Goal: Navigation & Orientation: Understand site structure

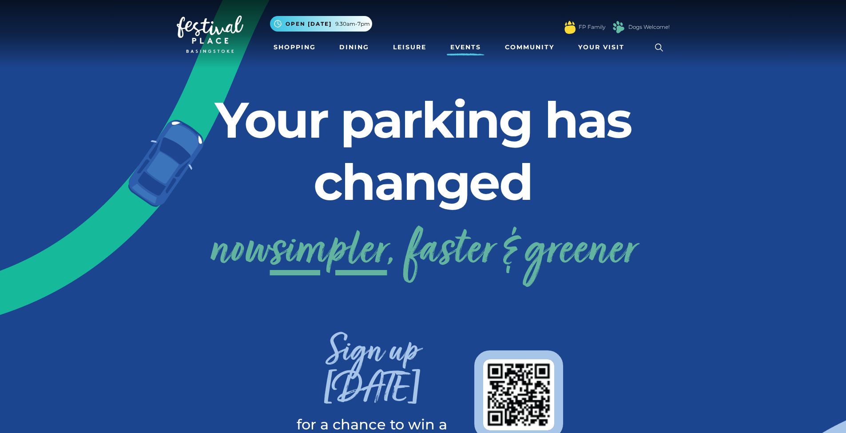
click at [458, 48] on link "Events" at bounding box center [466, 47] width 38 height 16
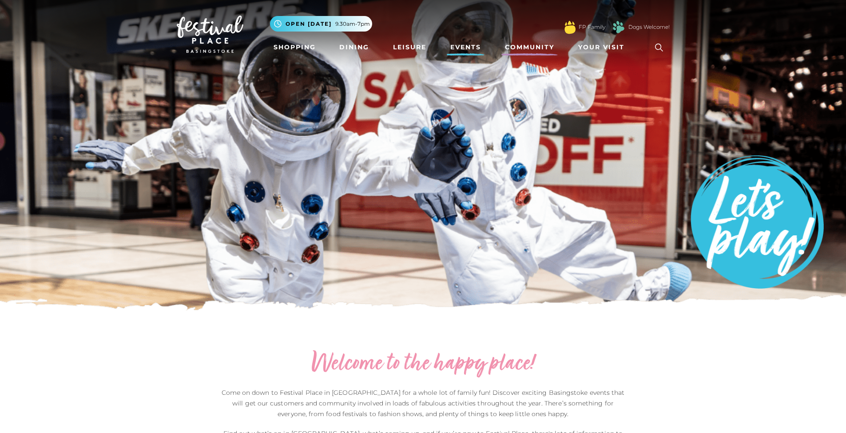
click at [534, 51] on link "Community" at bounding box center [529, 47] width 56 height 16
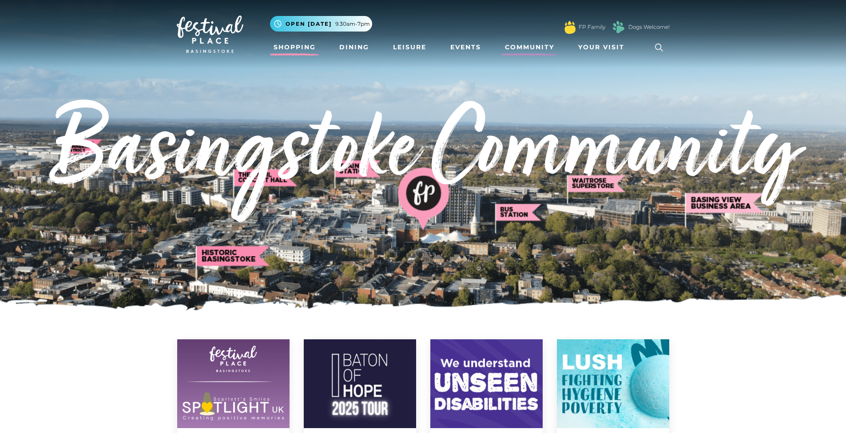
click at [302, 49] on link "Shopping" at bounding box center [294, 47] width 49 height 16
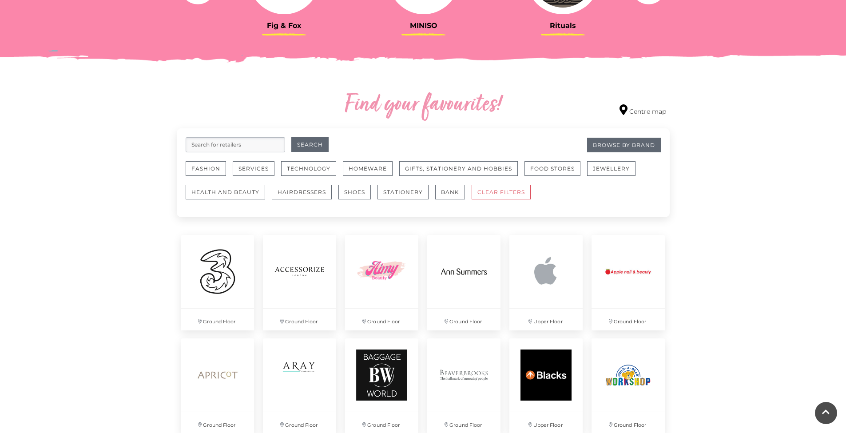
scroll to position [487, 0]
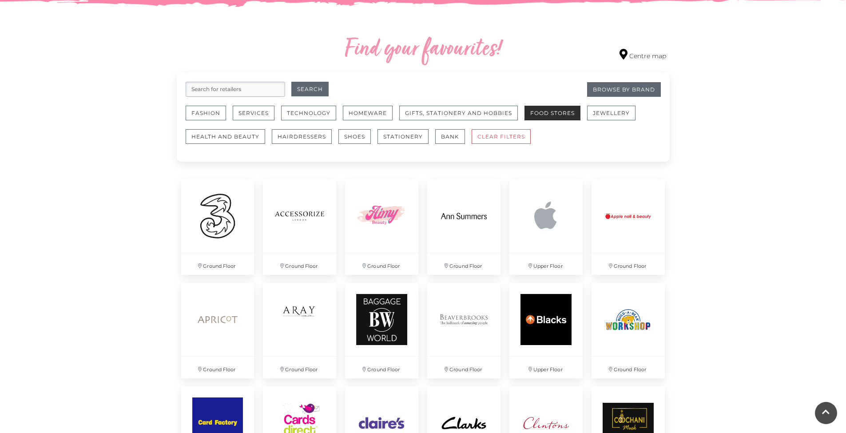
click at [562, 115] on button "Food Stores" at bounding box center [552, 113] width 56 height 15
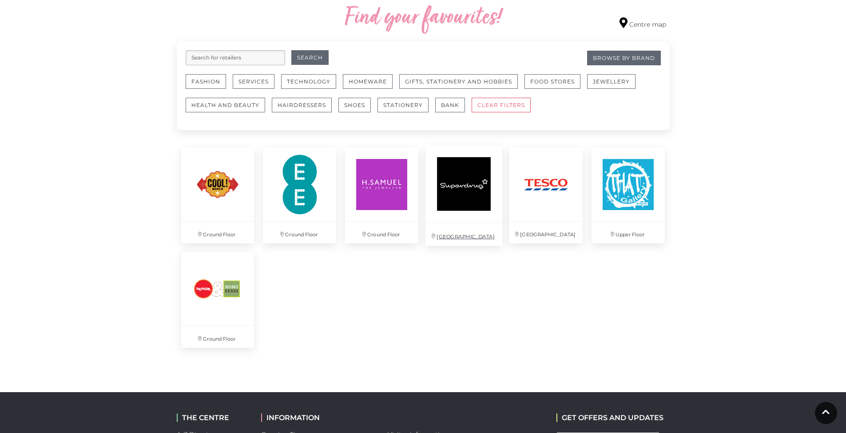
scroll to position [466, 0]
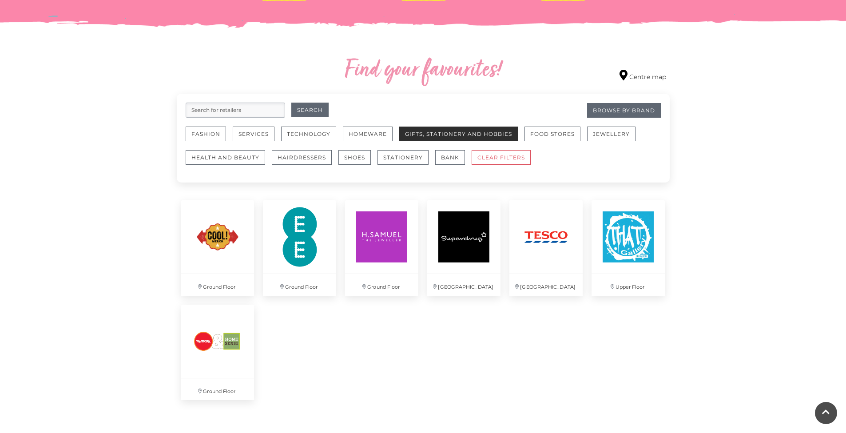
click at [426, 137] on button "Gifts, Stationery and Hobbies" at bounding box center [458, 134] width 119 height 15
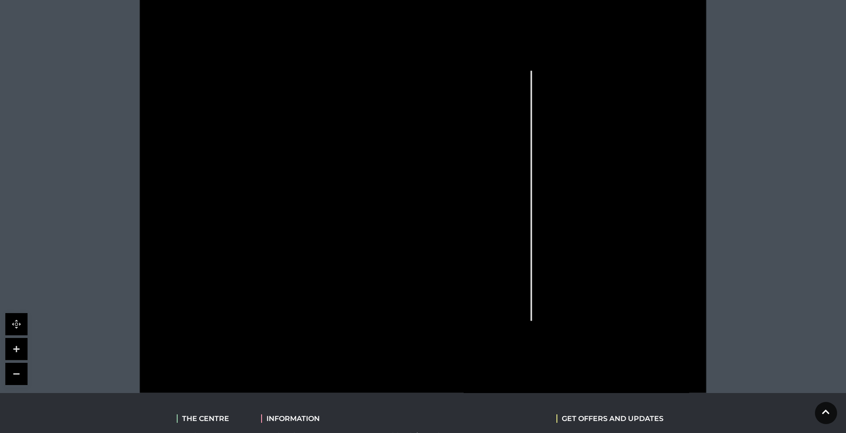
scroll to position [227, 0]
click at [617, 177] on rect at bounding box center [612, 172] width 22 height 14
drag, startPoint x: 617, startPoint y: 176, endPoint x: 617, endPoint y: 171, distance: 4.9
click at [617, 171] on icon at bounding box center [423, 193] width 710 height 400
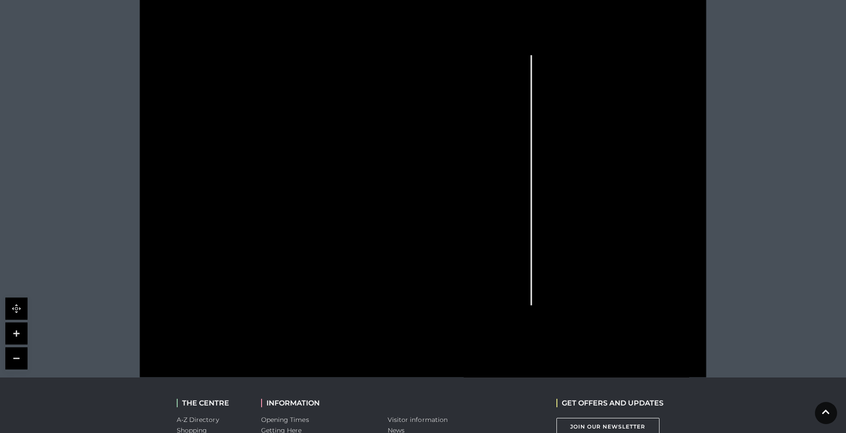
scroll to position [246, 0]
click at [27, 332] on link at bounding box center [16, 331] width 22 height 22
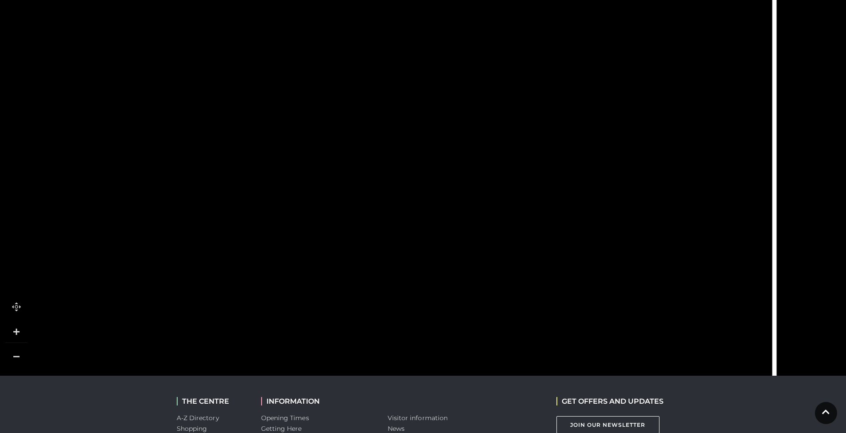
click at [27, 332] on link at bounding box center [16, 331] width 22 height 22
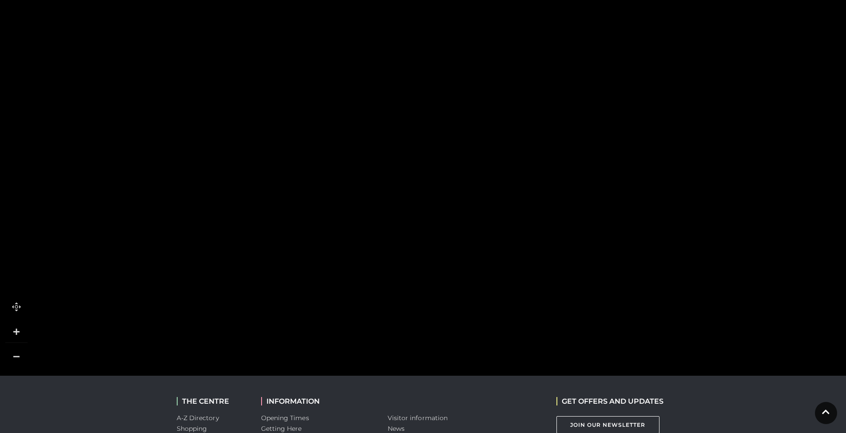
drag, startPoint x: 319, startPoint y: 267, endPoint x: 446, endPoint y: 146, distance: 174.9
drag, startPoint x: 384, startPoint y: 206, endPoint x: 411, endPoint y: 179, distance: 38.3
drag, startPoint x: 360, startPoint y: 240, endPoint x: 419, endPoint y: 142, distance: 113.9
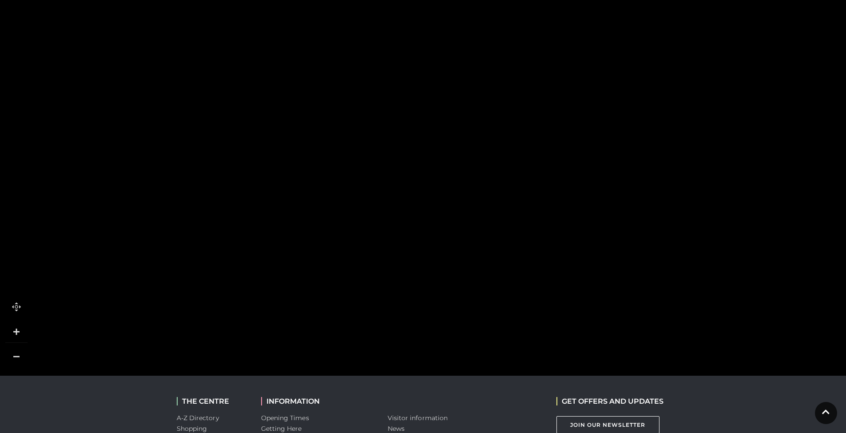
drag, startPoint x: 417, startPoint y: 293, endPoint x: 479, endPoint y: 211, distance: 102.4
drag, startPoint x: 462, startPoint y: 246, endPoint x: 466, endPoint y: 264, distance: 18.1
click at [466, 199] on rect at bounding box center [420, 184] width 106 height 28
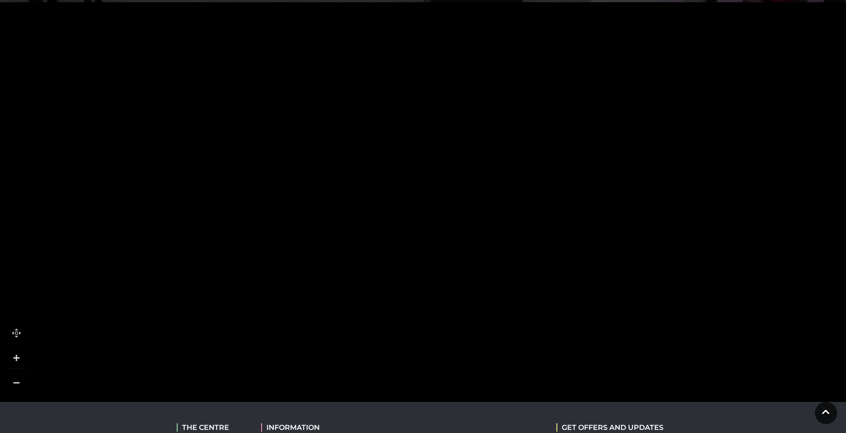
scroll to position [197, 0]
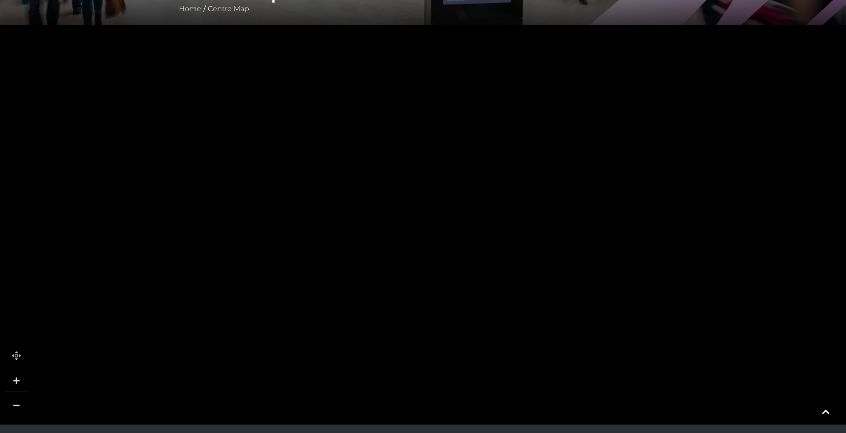
drag, startPoint x: 480, startPoint y: 271, endPoint x: 463, endPoint y: 249, distance: 28.2
click at [490, 241] on rect at bounding box center [439, 255] width 106 height 28
drag, startPoint x: 348, startPoint y: 346, endPoint x: 376, endPoint y: 310, distance: 45.3
click at [376, 310] on polygon at bounding box center [270, 326] width 305 height 154
drag, startPoint x: 325, startPoint y: 257, endPoint x: 379, endPoint y: 311, distance: 76.3
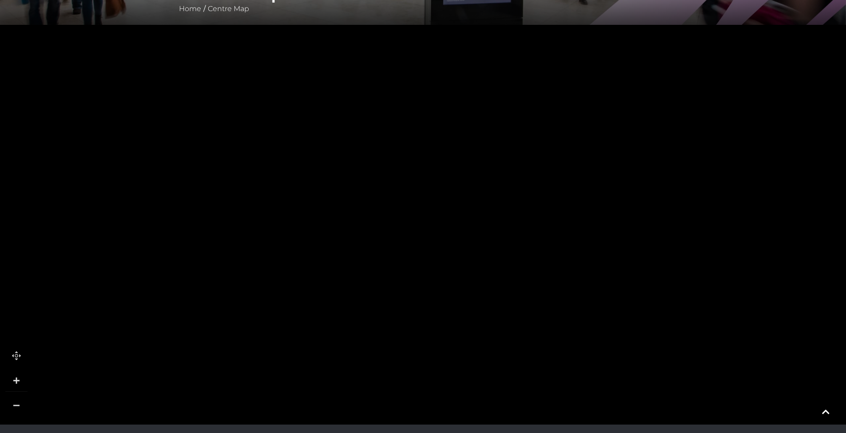
click at [349, 317] on tspan "Sony Centre" at bounding box center [349, 317] width 0 height 0
drag, startPoint x: 343, startPoint y: 268, endPoint x: 410, endPoint y: 330, distance: 91.4
click at [410, 330] on rect at bounding box center [379, 324] width 71 height 318
drag, startPoint x: 653, startPoint y: 239, endPoint x: 563, endPoint y: 259, distance: 92.3
click at [515, 245] on rect at bounding box center [568, 244] width 106 height 28
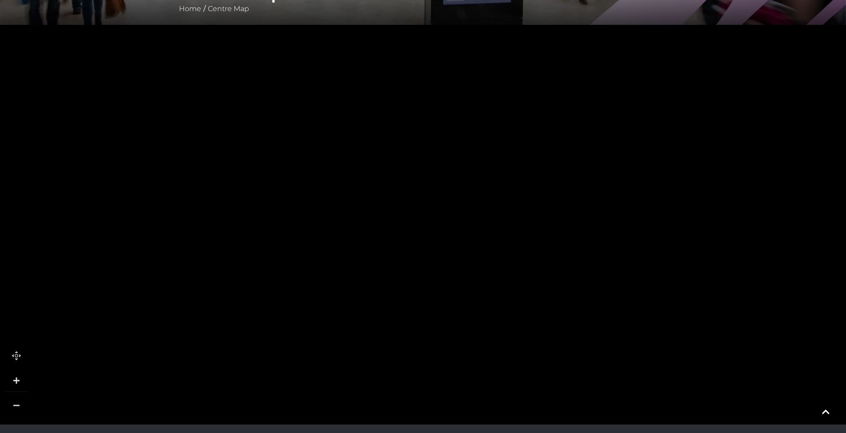
drag, startPoint x: 406, startPoint y: 279, endPoint x: 384, endPoint y: 290, distance: 24.6
click at [384, 290] on polygon at bounding box center [361, 186] width 320 height 228
drag, startPoint x: 442, startPoint y: 291, endPoint x: 414, endPoint y: 338, distance: 54.6
click at [414, 338] on polygon at bounding box center [287, 319] width 320 height 228
drag, startPoint x: 547, startPoint y: 266, endPoint x: 570, endPoint y: 366, distance: 102.4
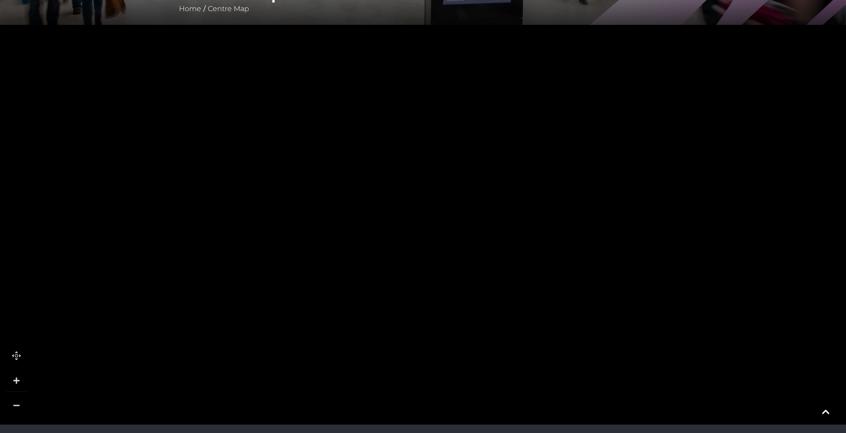
drag, startPoint x: 458, startPoint y: 308, endPoint x: 475, endPoint y: 361, distance: 55.9
click at [475, 361] on polygon at bounding box center [446, 348] width 117 height 74
drag, startPoint x: 456, startPoint y: 310, endPoint x: 431, endPoint y: 368, distance: 63.8
click at [431, 368] on rect at bounding box center [477, 347] width 116 height 58
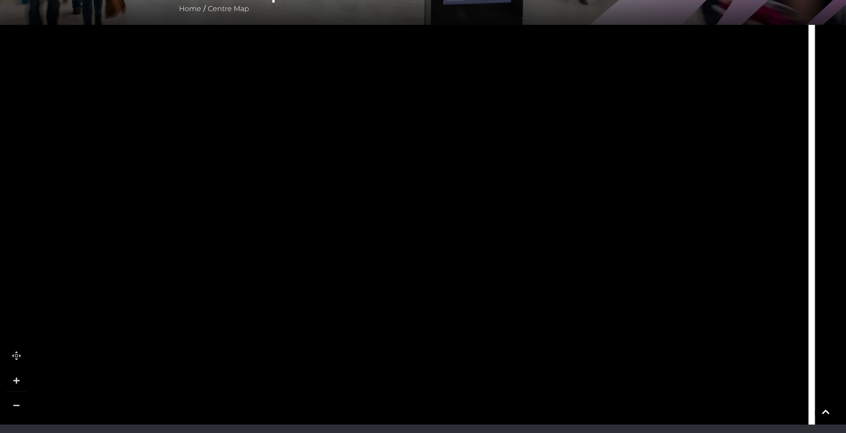
drag, startPoint x: 501, startPoint y: 245, endPoint x: 391, endPoint y: 264, distance: 111.1
click at [393, 263] on icon at bounding box center [501, 294] width 469 height 1046
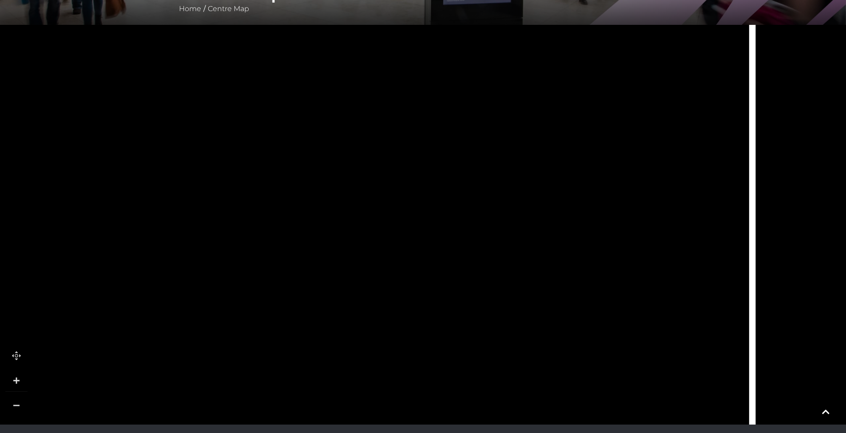
drag, startPoint x: 490, startPoint y: 233, endPoint x: 439, endPoint y: 231, distance: 50.6
click at [447, 228] on icon at bounding box center [442, 308] width 469 height 1046
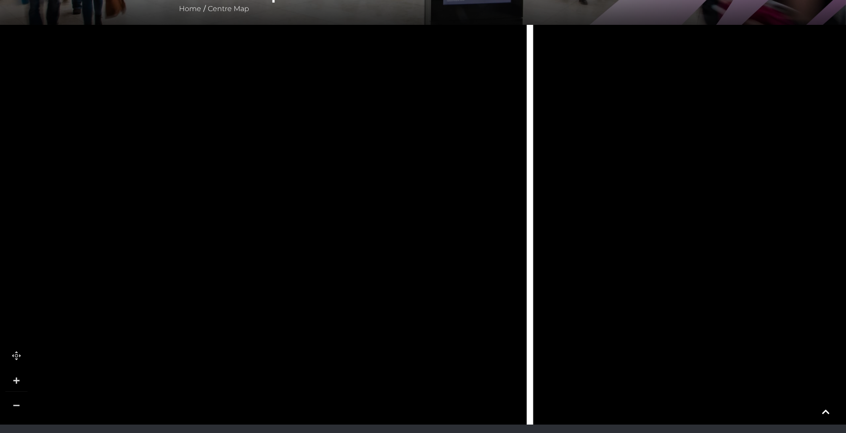
drag, startPoint x: 654, startPoint y: 244, endPoint x: 460, endPoint y: 149, distance: 216.2
click at [454, 146] on icon at bounding box center [9, 235] width 3409 height 1918
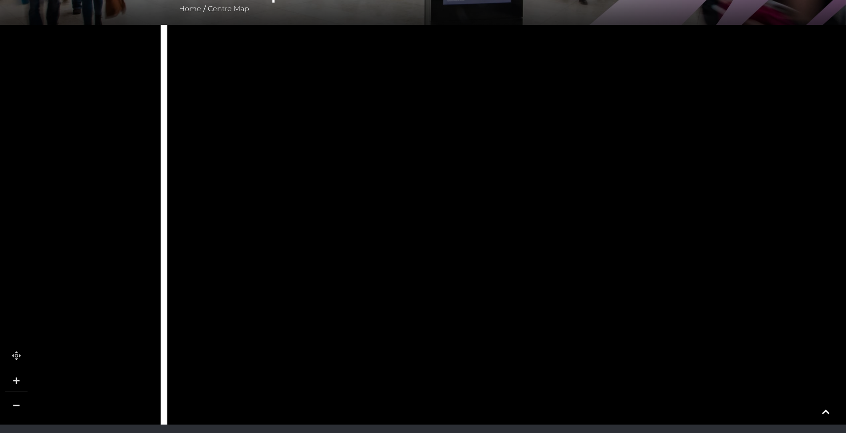
drag, startPoint x: 577, startPoint y: 227, endPoint x: 493, endPoint y: 179, distance: 96.4
click at [493, 179] on rect at bounding box center [482, 229] width 35 height 107
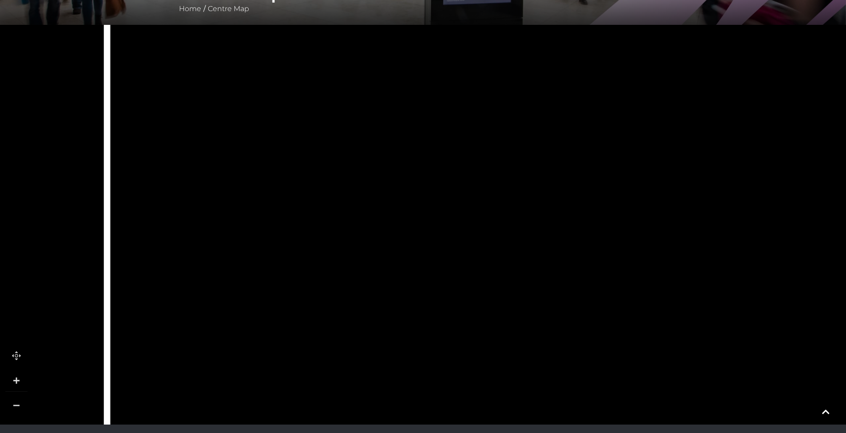
drag, startPoint x: 474, startPoint y: 291, endPoint x: 417, endPoint y: 182, distance: 122.3
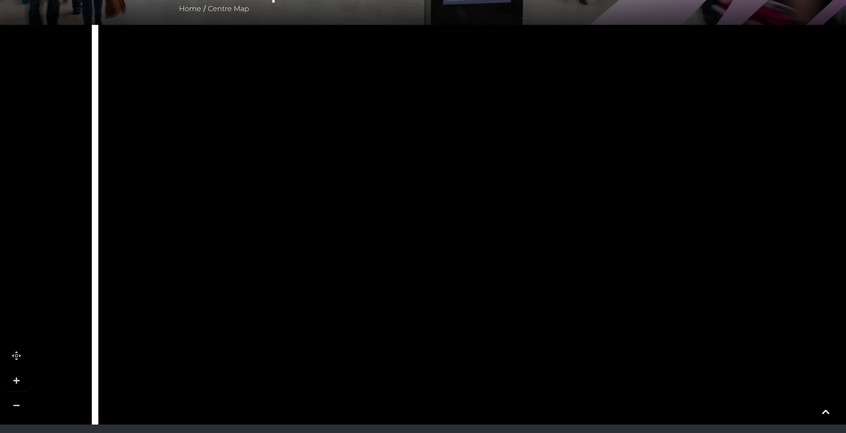
drag, startPoint x: 446, startPoint y: 159, endPoint x: 434, endPoint y: 243, distance: 84.7
click at [434, 243] on rect at bounding box center [486, 245] width 107 height 32
drag, startPoint x: 445, startPoint y: 206, endPoint x: 445, endPoint y: 258, distance: 52.4
click at [445, 228] on rect at bounding box center [486, 208] width 107 height 40
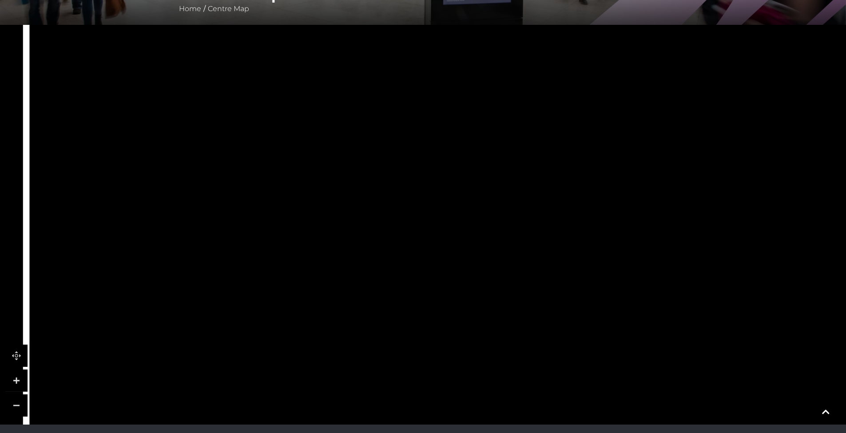
drag, startPoint x: 526, startPoint y: 180, endPoint x: 457, endPoint y: 267, distance: 111.3
click at [457, 267] on rect at bounding box center [417, 270] width 107 height 75
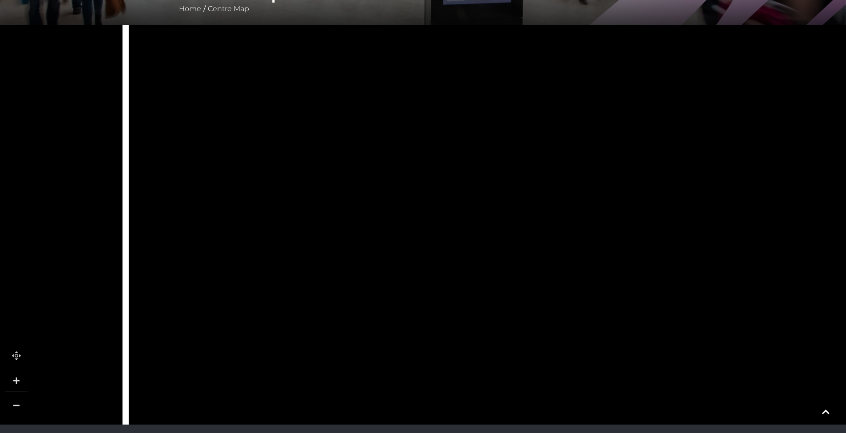
drag, startPoint x: 453, startPoint y: 268, endPoint x: 553, endPoint y: 125, distance: 174.4
click at [553, 125] on rect at bounding box center [516, 127] width 107 height 75
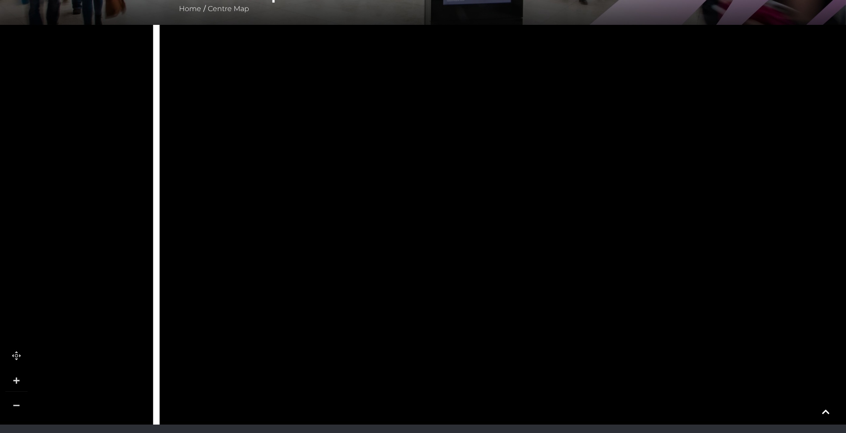
drag, startPoint x: 483, startPoint y: 198, endPoint x: 491, endPoint y: 180, distance: 19.3
click at [491, 180] on rect at bounding box center [475, 155] width 35 height 107
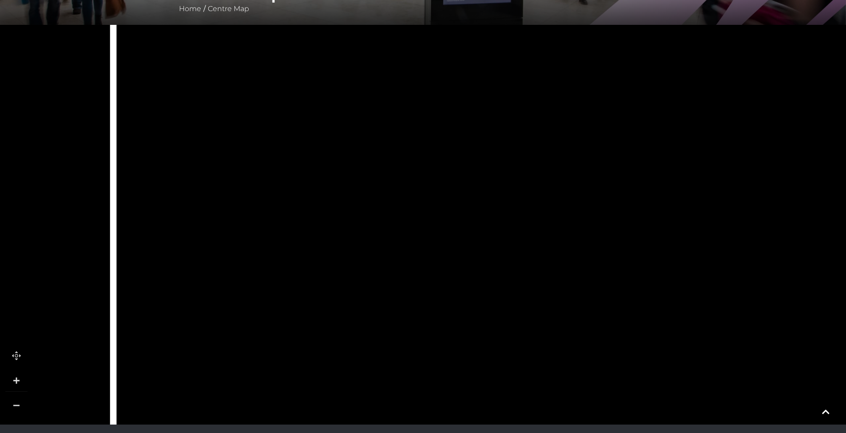
drag, startPoint x: 451, startPoint y: 227, endPoint x: 430, endPoint y: 283, distance: 59.9
click at [430, 278] on rect at bounding box center [432, 224] width 35 height 107
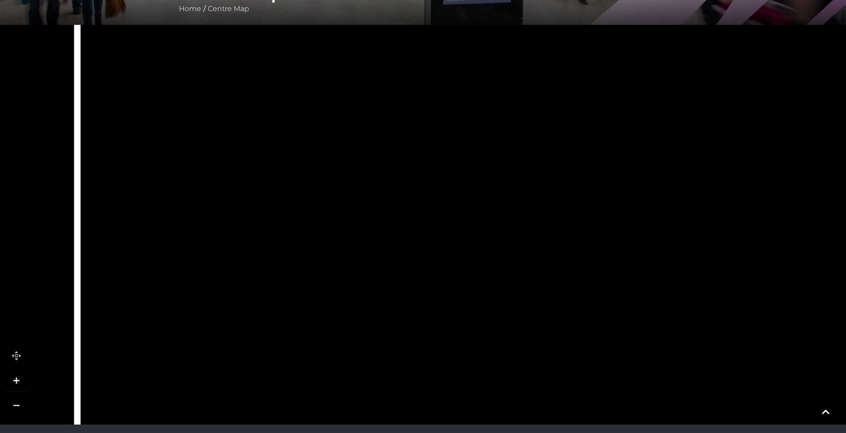
drag, startPoint x: 464, startPoint y: 186, endPoint x: 448, endPoint y: 223, distance: 40.7
click at [448, 223] on rect at bounding box center [468, 229] width 107 height 75
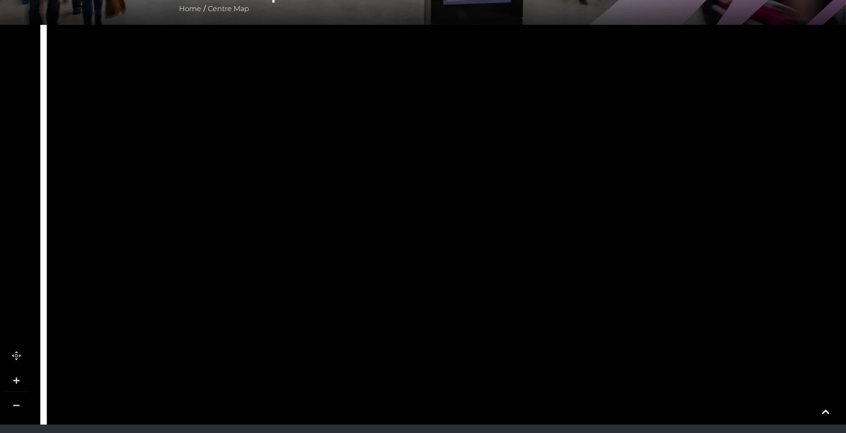
drag, startPoint x: 473, startPoint y: 160, endPoint x: 449, endPoint y: 258, distance: 101.0
click at [449, 258] on rect at bounding box center [434, 286] width 107 height 71
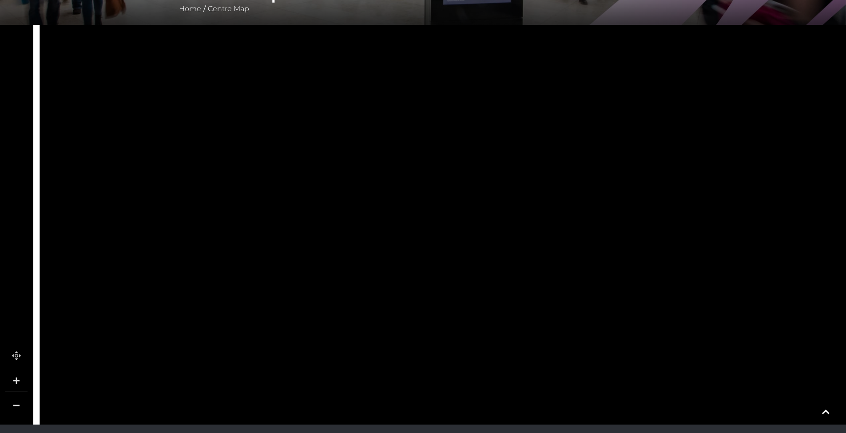
drag, startPoint x: 453, startPoint y: 253, endPoint x: 444, endPoint y: 248, distance: 10.0
click at [444, 248] on rect at bounding box center [427, 273] width 107 height 71
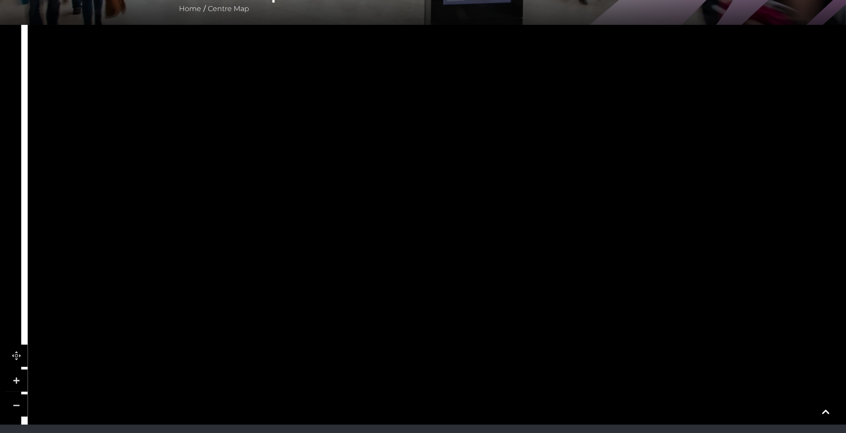
drag, startPoint x: 471, startPoint y: 146, endPoint x: 460, endPoint y: 245, distance: 100.4
click at [460, 245] on rect at bounding box center [415, 215] width 107 height 67
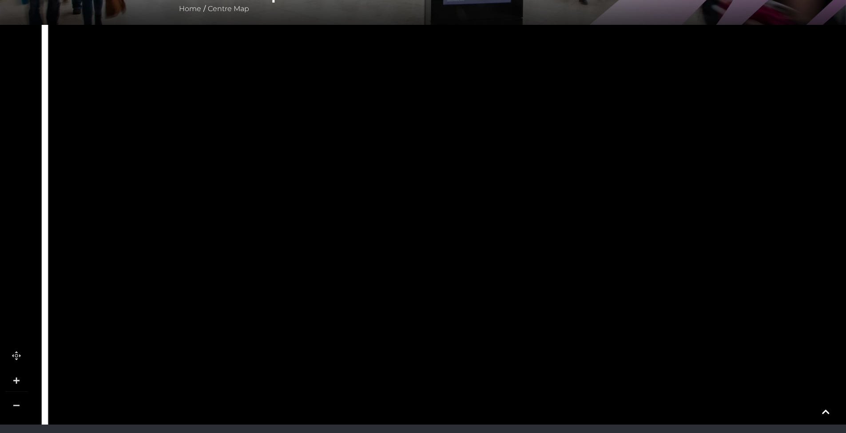
drag
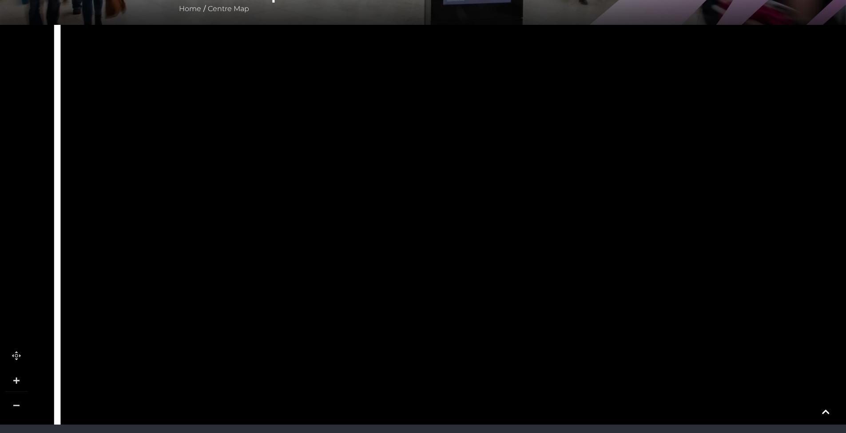
click at [488, 204] on icon at bounding box center [493, 201] width 10 height 13
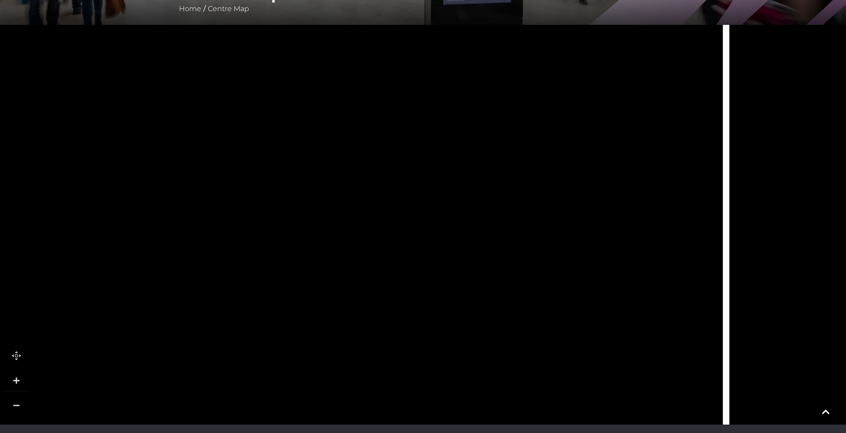
click at [583, 202] on icon at bounding box center [205, 414] width 3409 height 1918
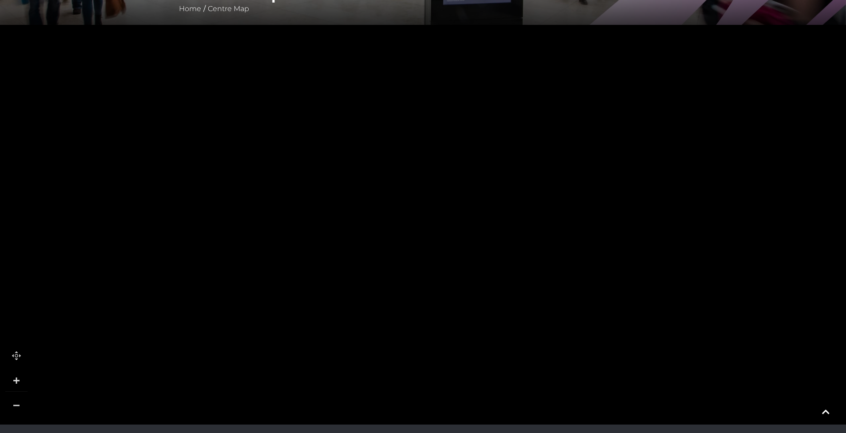
click at [520, 192] on icon at bounding box center [451, 107] width 202 height 210
click at [584, 134] on icon at bounding box center [595, 121] width 35 height 35
click at [473, 222] on rect at bounding box center [520, 237] width 107 height 30
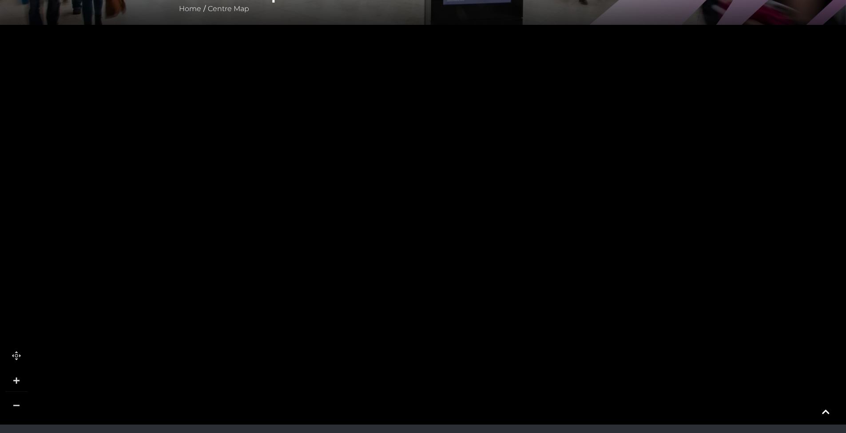
click at [481, 225] on icon at bounding box center [844, 298] width 3409 height 1918
click at [660, 161] on polygon at bounding box center [272, 404] width 1160 height 1344
drag, startPoint x: 354, startPoint y: 133, endPoint x: 415, endPoint y: 194, distance: 85.4
click at [415, 194] on polygon at bounding box center [393, 173] width 91 height 227
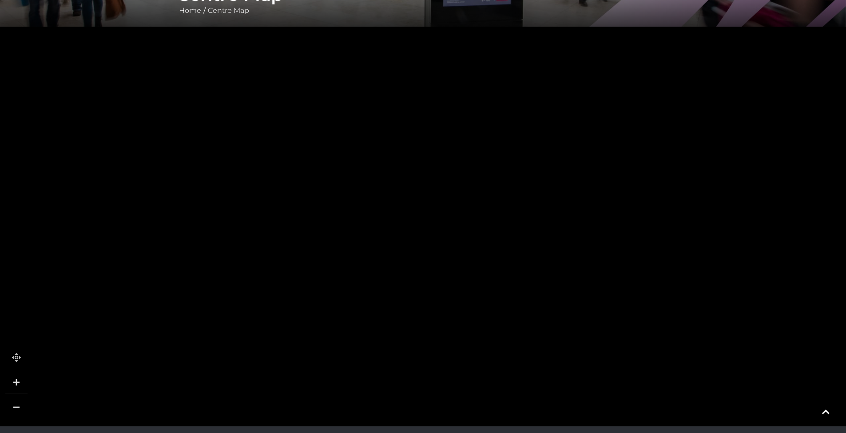
drag, startPoint x: 440, startPoint y: 174, endPoint x: 463, endPoint y: 209, distance: 41.2
click at [463, 209] on polygon at bounding box center [443, 226] width 91 height 227
drag, startPoint x: 433, startPoint y: 153, endPoint x: 449, endPoint y: 231, distance: 79.7
click at [449, 231] on rect at bounding box center [434, 270] width 47 height 108
drag, startPoint x: 418, startPoint y: 250, endPoint x: 442, endPoint y: 230, distance: 31.2
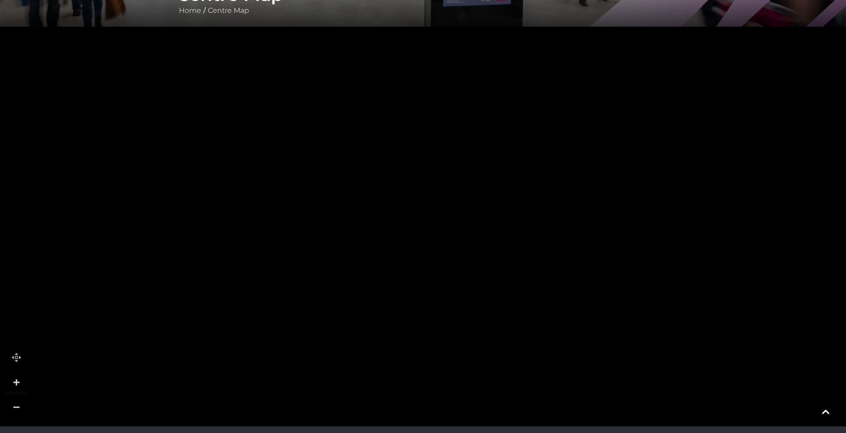
click at [442, 230] on rect at bounding box center [458, 250] width 47 height 108
drag, startPoint x: 577, startPoint y: 262, endPoint x: 486, endPoint y: 179, distance: 123.5
click at [486, 179] on rect at bounding box center [479, 166] width 47 height 107
drag, startPoint x: 429, startPoint y: 141, endPoint x: 467, endPoint y: 222, distance: 89.0
click at [467, 222] on polygon at bounding box center [440, 299] width 91 height 227
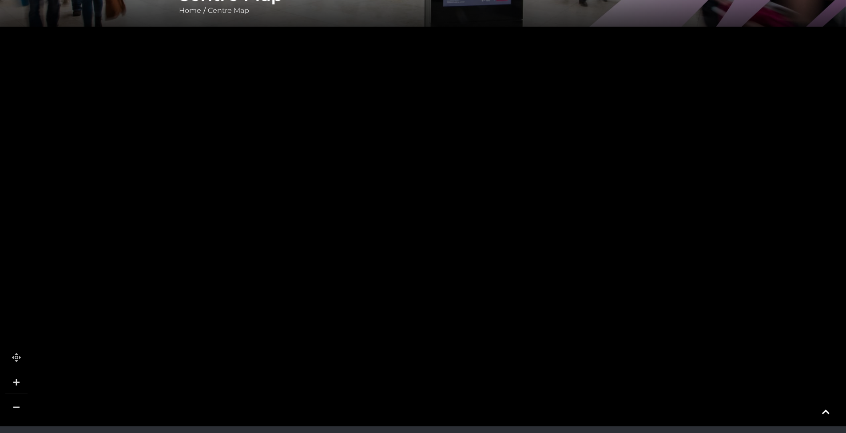
drag, startPoint x: 539, startPoint y: 239, endPoint x: 398, endPoint y: 178, distance: 154.1
click at [543, 197] on rect at bounding box center [566, 250] width 46 height 107
drag, startPoint x: 481, startPoint y: 215, endPoint x: 471, endPoint y: 186, distance: 31.2
click at [471, 186] on rect at bounding box center [499, 173] width 60 height 37
drag, startPoint x: 412, startPoint y: 178, endPoint x: 518, endPoint y: 246, distance: 125.6
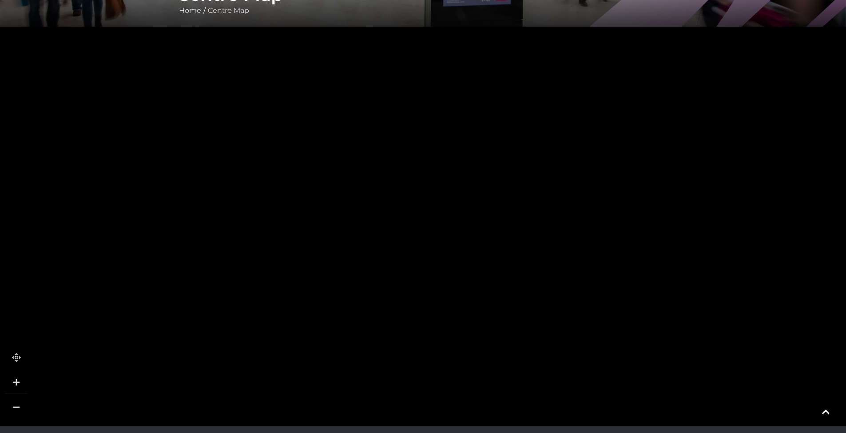
click at [518, 246] on rect at bounding box center [499, 204] width 46 height 107
drag, startPoint x: 437, startPoint y: 202, endPoint x: 496, endPoint y: 253, distance: 77.7
click at [494, 252] on rect at bounding box center [473, 223] width 47 height 107
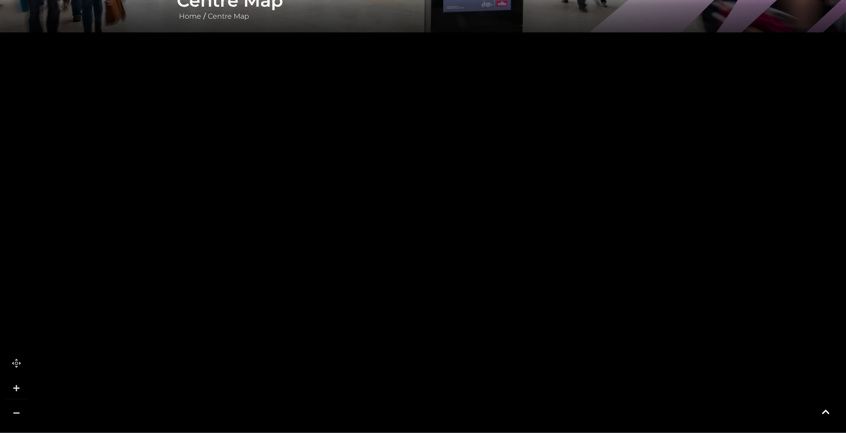
scroll to position [184, 0]
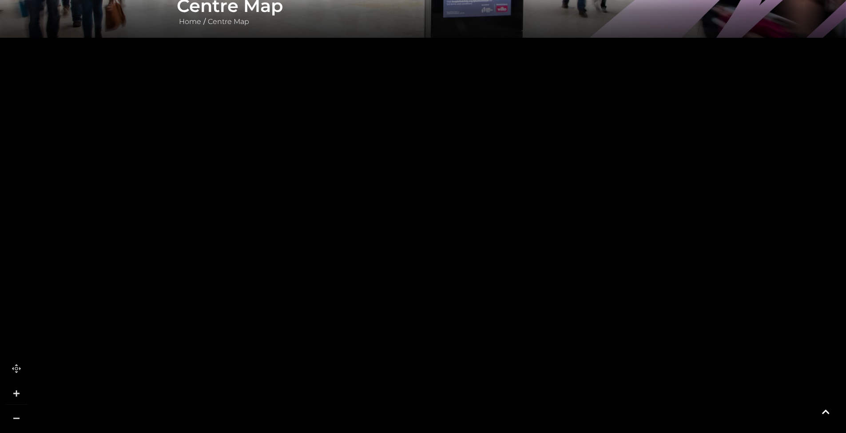
drag, startPoint x: 417, startPoint y: 214, endPoint x: 477, endPoint y: 253, distance: 71.8
drag, startPoint x: 509, startPoint y: 229, endPoint x: 476, endPoint y: 220, distance: 34.3
drag, startPoint x: 436, startPoint y: 214, endPoint x: 517, endPoint y: 177, distance: 88.2
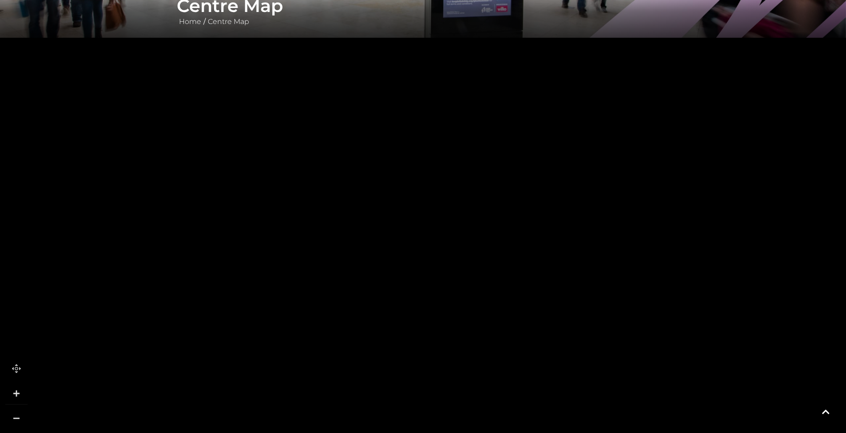
drag, startPoint x: 390, startPoint y: 204, endPoint x: 444, endPoint y: 156, distance: 72.3
